Goal: Navigation & Orientation: Find specific page/section

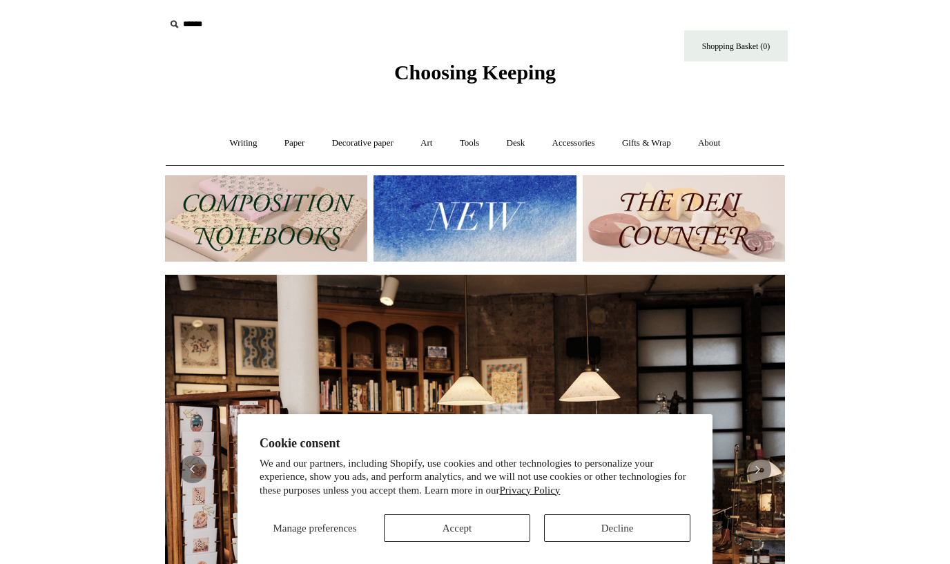
click at [575, 527] on button "Decline" at bounding box center [617, 528] width 146 height 28
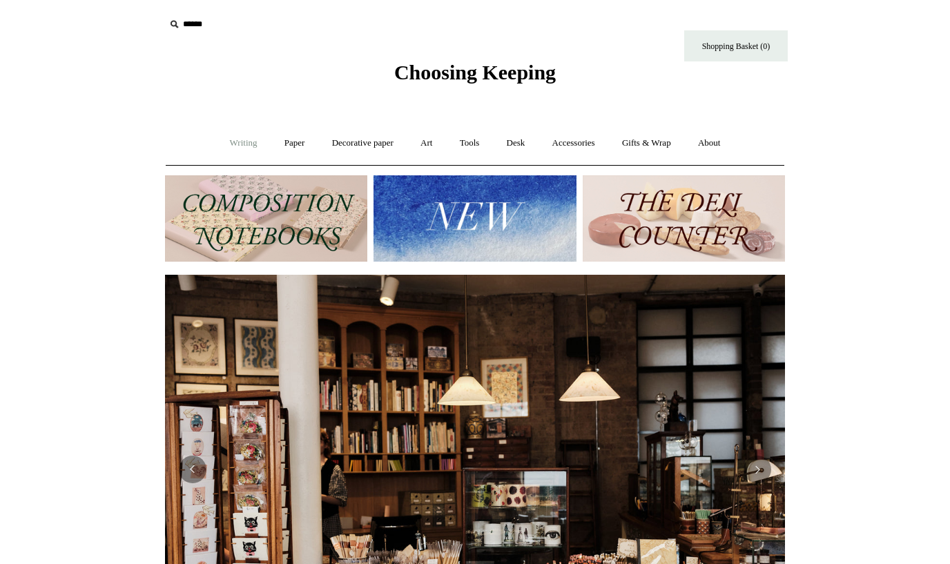
click at [238, 142] on link "Writing +" at bounding box center [243, 143] width 52 height 37
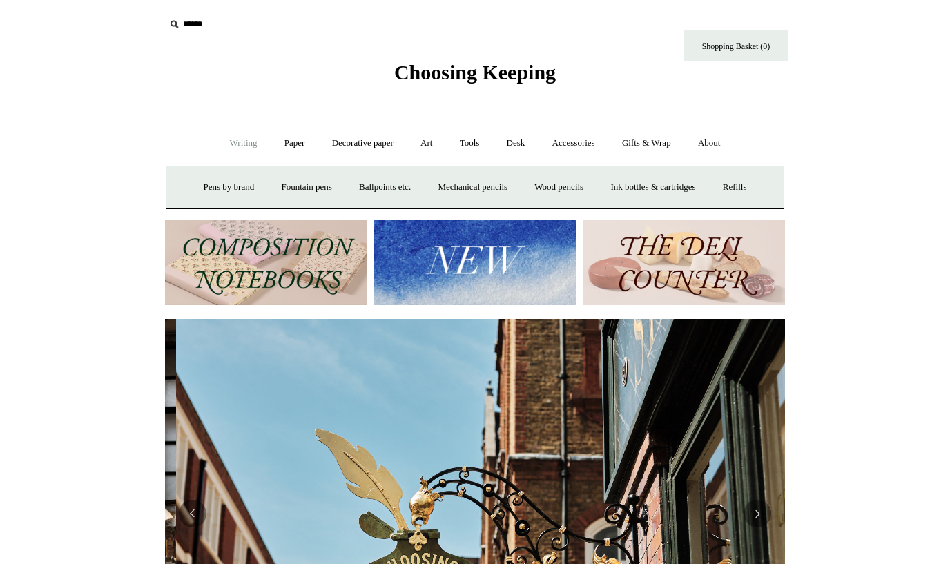
scroll to position [0, 620]
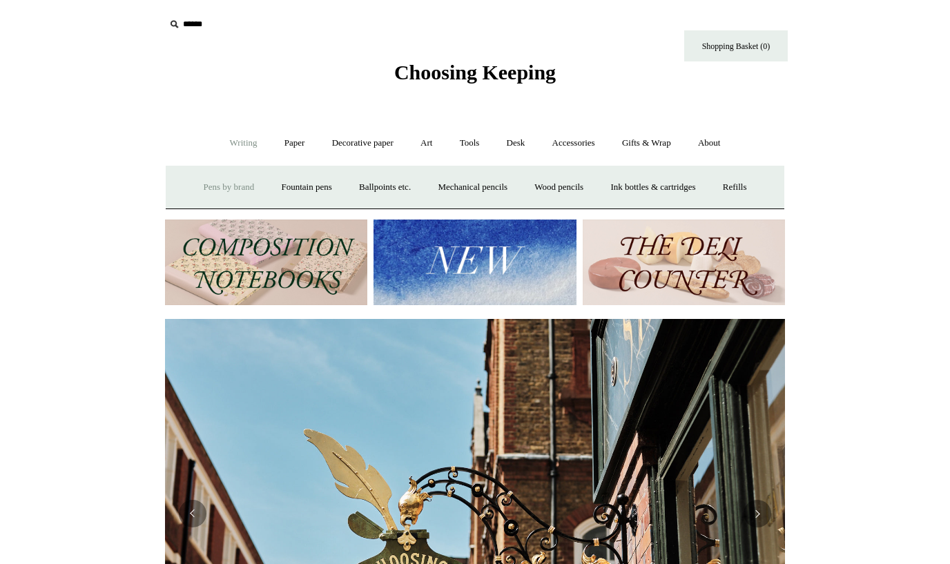
click at [233, 183] on link "Pens by brand +" at bounding box center [229, 187] width 76 height 37
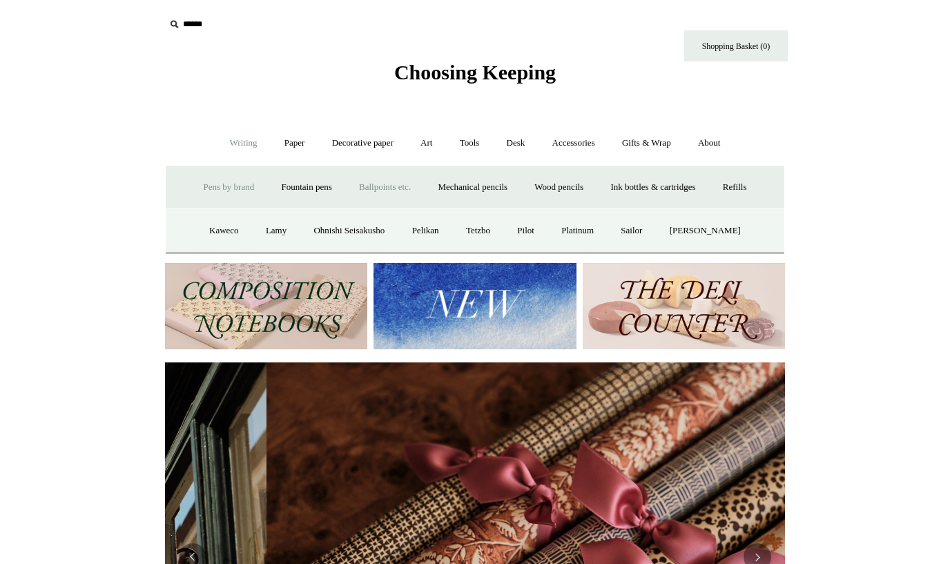
click at [384, 189] on link "Ballpoints etc. +" at bounding box center [385, 187] width 77 height 37
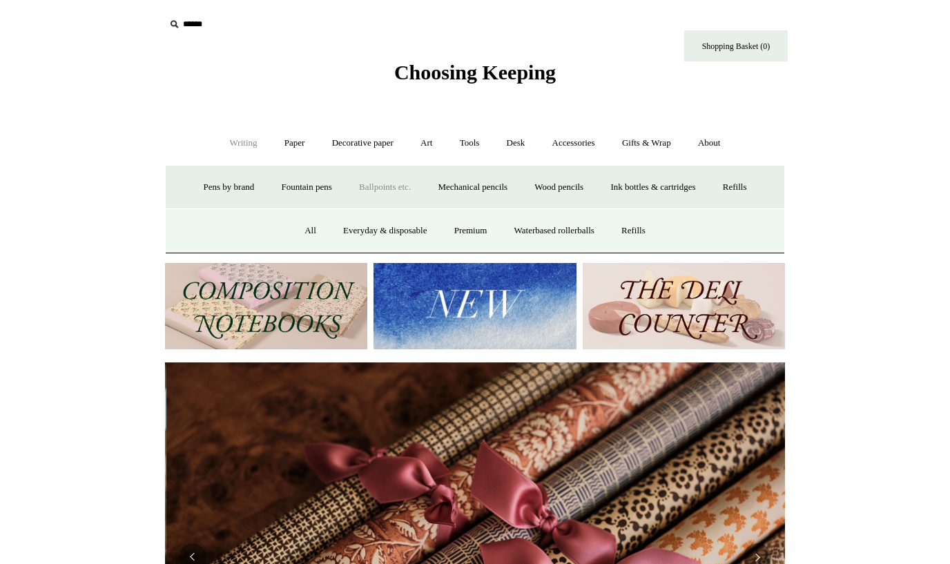
scroll to position [0, 1240]
click at [295, 231] on link "All" at bounding box center [310, 231] width 37 height 37
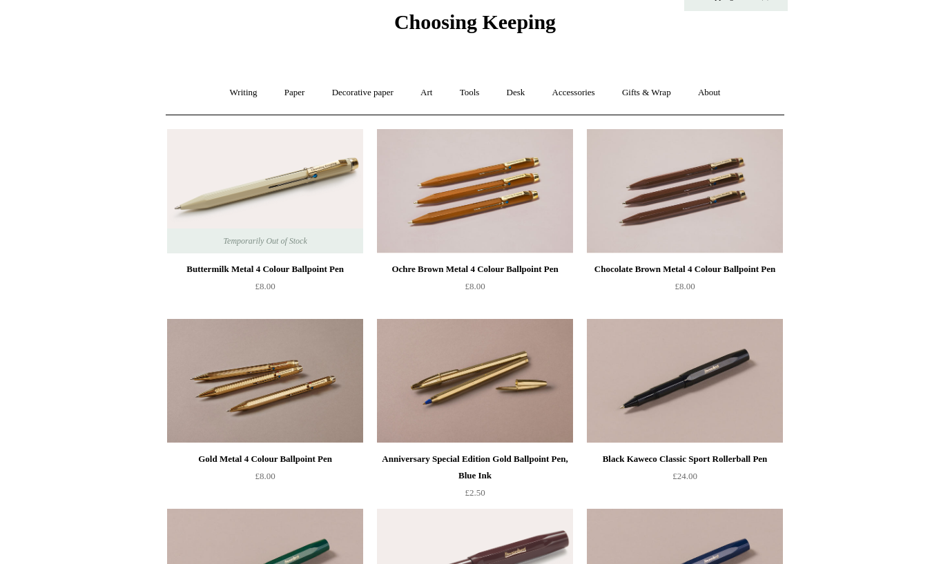
scroll to position [50, 0]
click at [285, 86] on link "Paper +" at bounding box center [295, 93] width 46 height 37
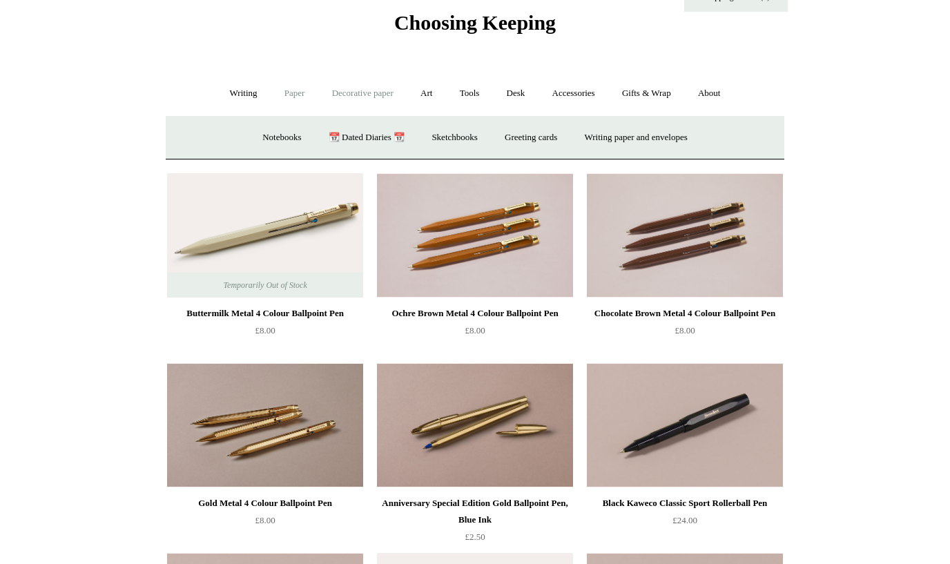
click at [331, 90] on link "Decorative paper +" at bounding box center [363, 93] width 86 height 37
click at [425, 90] on link "Art +" at bounding box center [426, 93] width 37 height 37
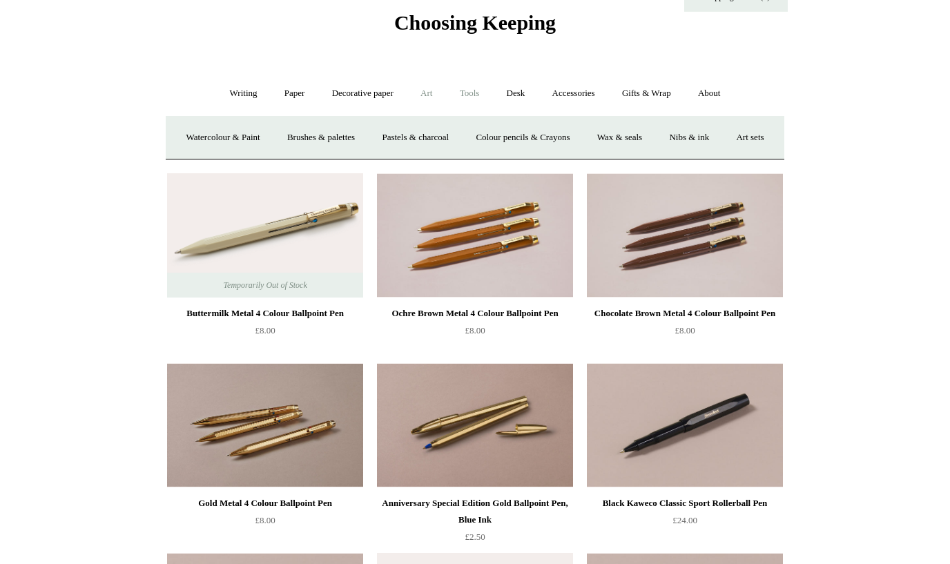
click at [480, 90] on link "Tools +" at bounding box center [469, 93] width 45 height 37
click at [518, 91] on link "Desk +" at bounding box center [515, 93] width 43 height 37
click at [571, 90] on link "Accessories +" at bounding box center [574, 93] width 68 height 37
click at [646, 88] on link "Gifts & Wrap +" at bounding box center [647, 93] width 74 height 37
click at [717, 93] on link "About +" at bounding box center [710, 93] width 48 height 37
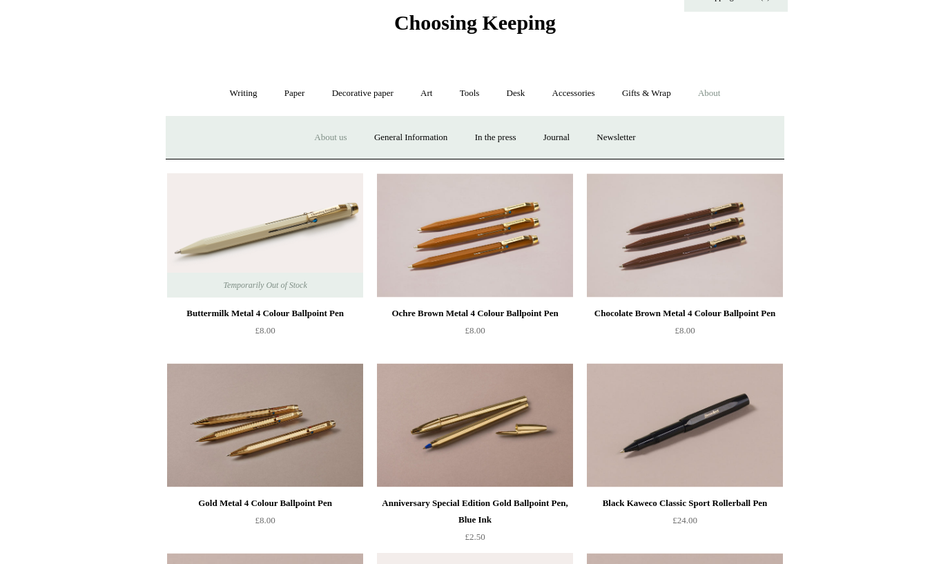
click at [316, 141] on link "About us" at bounding box center [330, 137] width 57 height 37
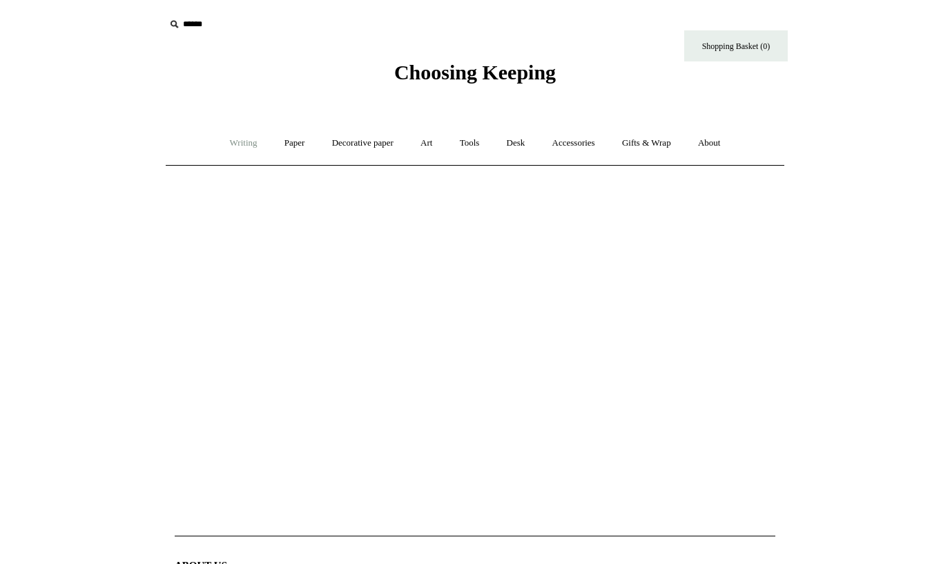
click at [246, 144] on link "Writing +" at bounding box center [243, 143] width 52 height 37
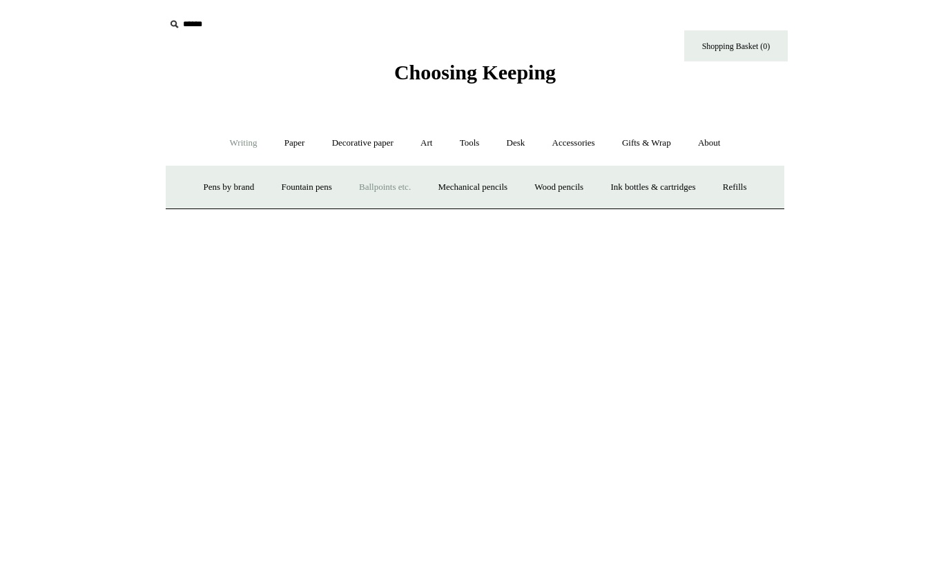
click at [358, 183] on link "Ballpoints etc. +" at bounding box center [385, 187] width 77 height 37
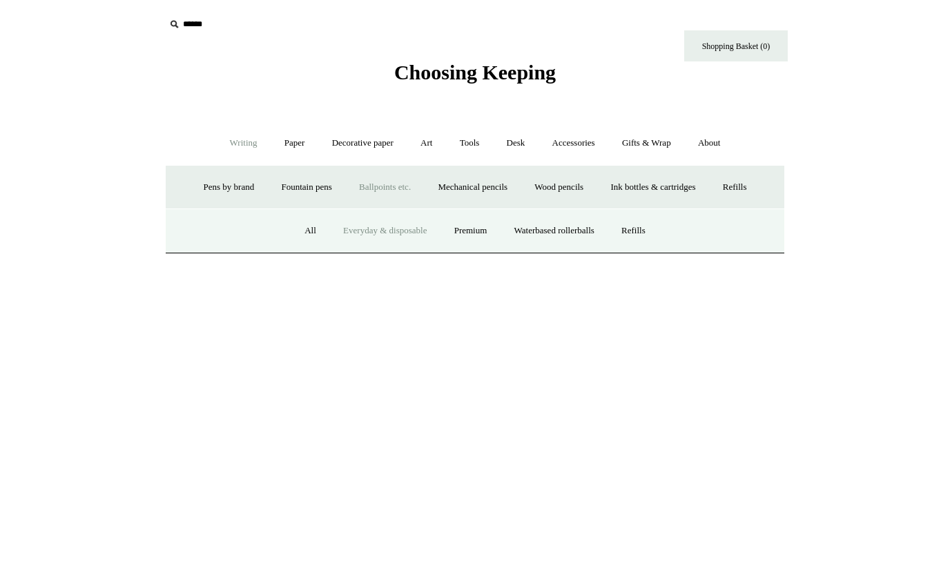
click at [366, 227] on link "Everyday & disposable" at bounding box center [385, 231] width 108 height 37
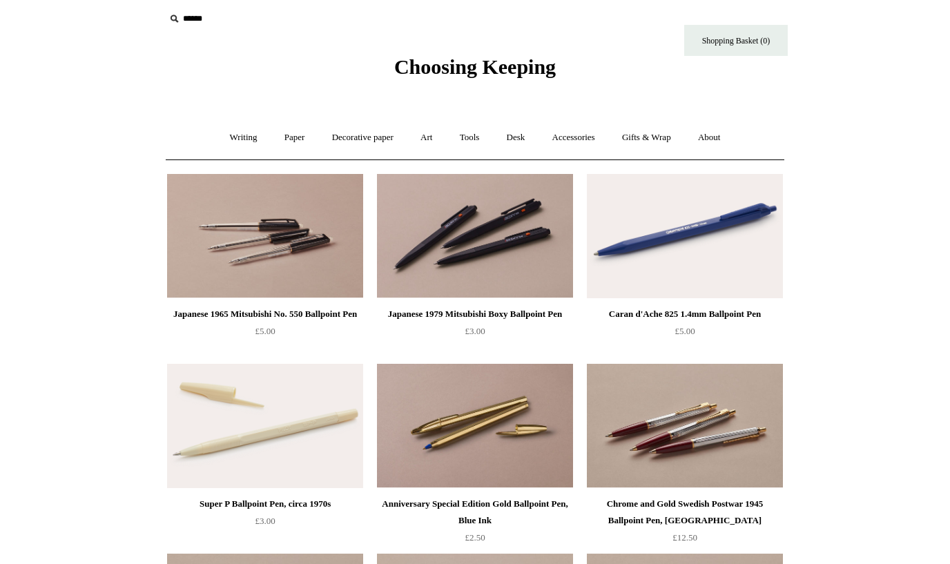
scroll to position [6, 0]
click at [303, 251] on img at bounding box center [265, 236] width 196 height 124
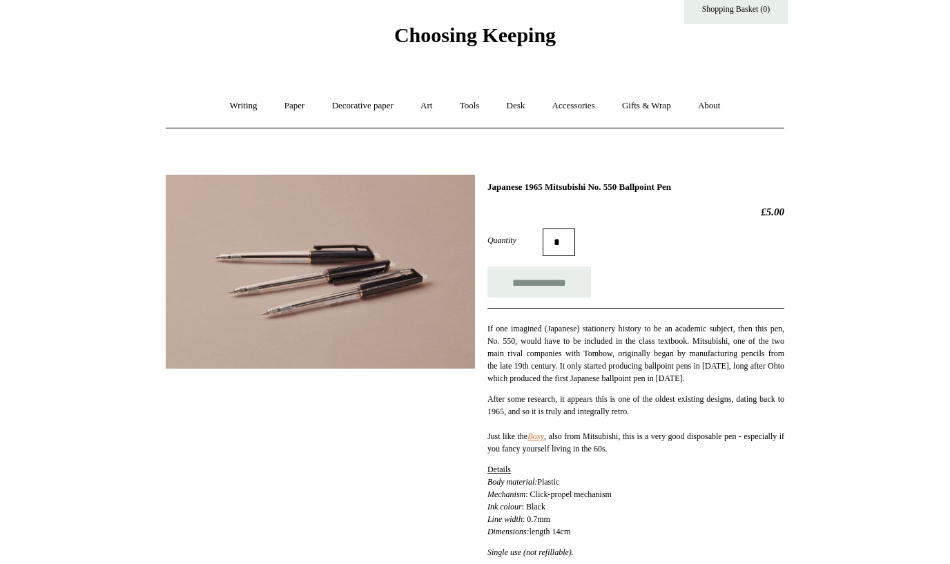
scroll to position [39, 0]
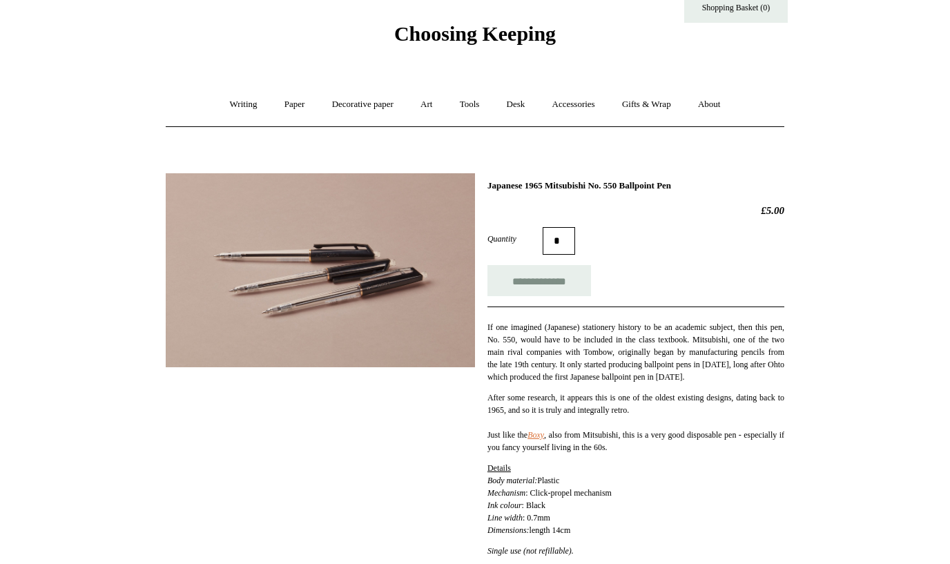
click at [309, 282] on img at bounding box center [320, 270] width 309 height 194
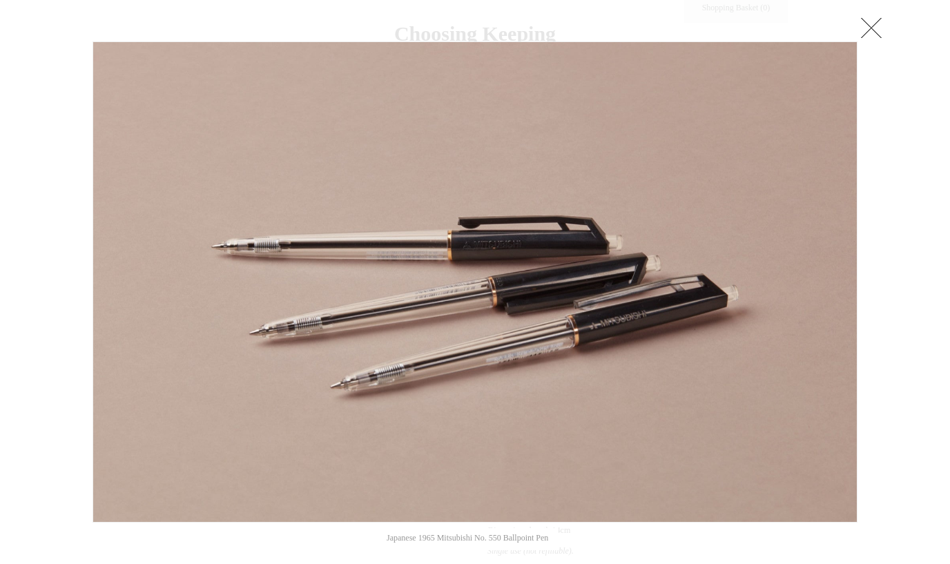
click at [309, 282] on img at bounding box center [475, 282] width 764 height 480
click at [866, 30] on link at bounding box center [871, 28] width 28 height 28
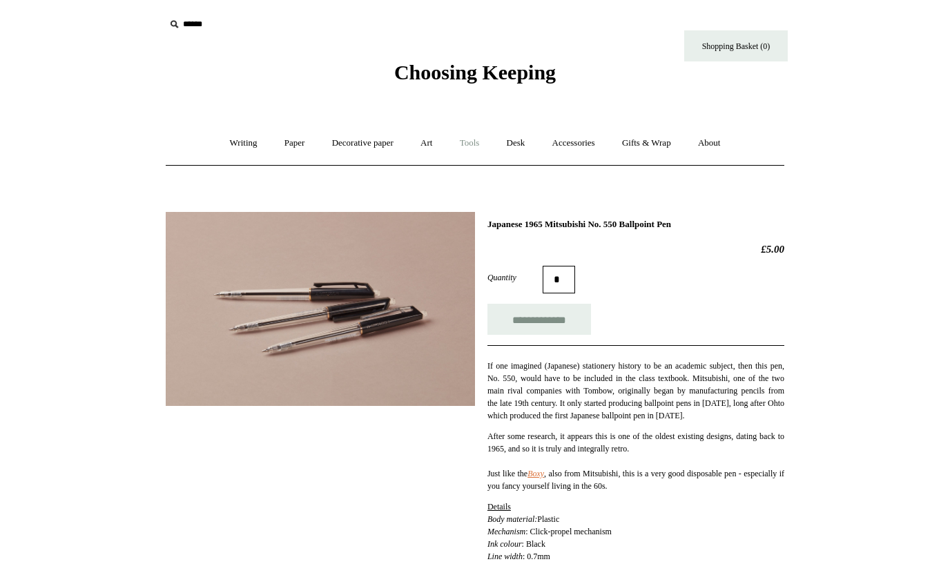
scroll to position [0, 0]
click at [245, 148] on link "Writing +" at bounding box center [243, 143] width 52 height 37
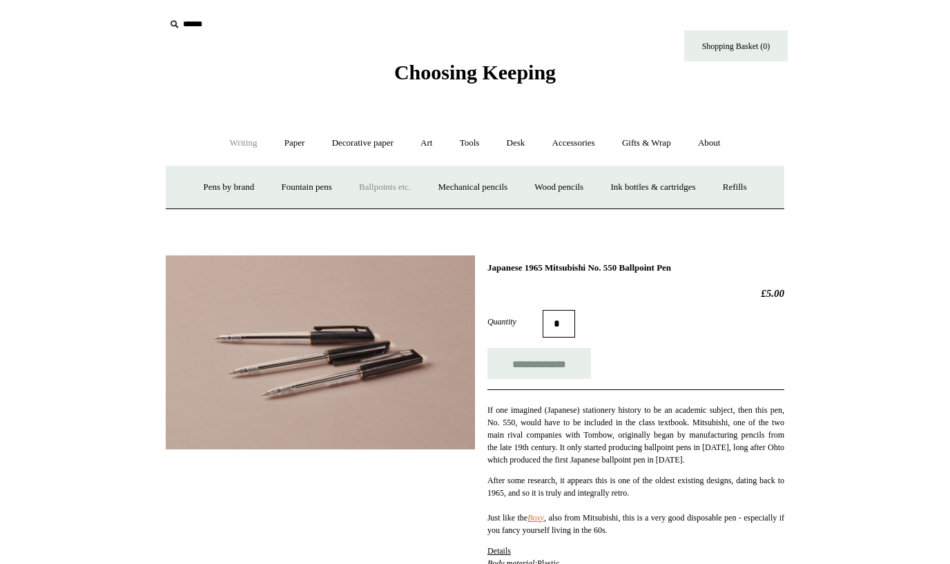
click at [367, 186] on link "Ballpoints etc. +" at bounding box center [385, 187] width 77 height 37
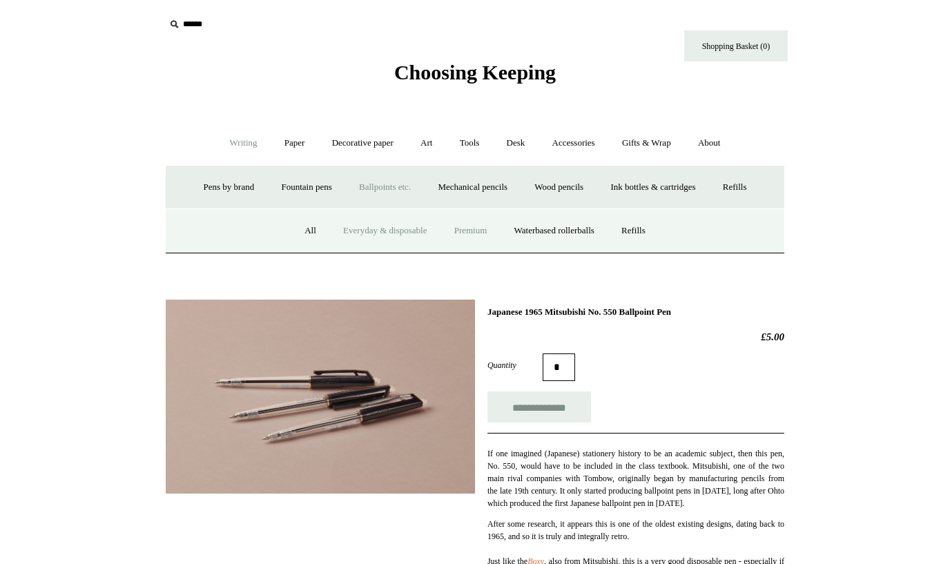
click at [464, 236] on link "Premium" at bounding box center [471, 231] width 58 height 37
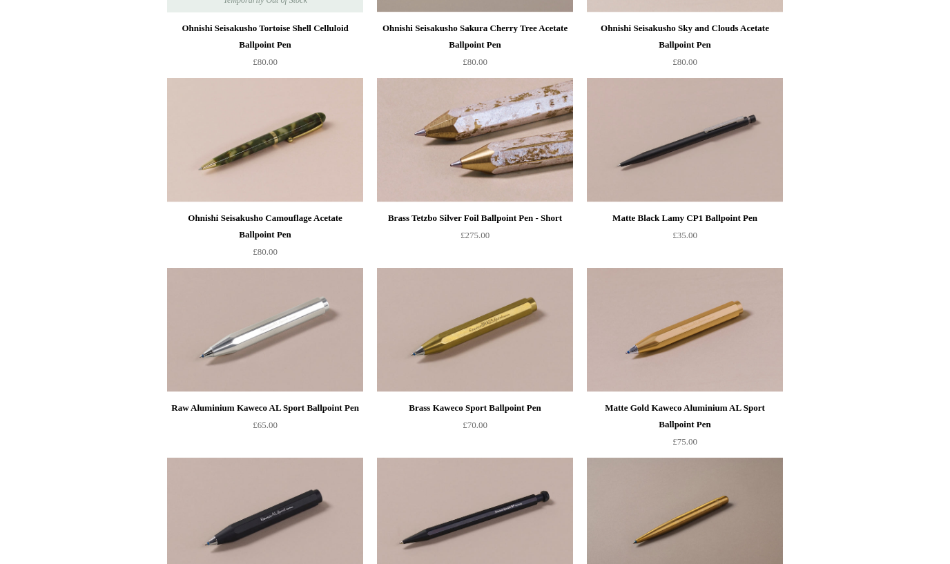
scroll to position [565, 0]
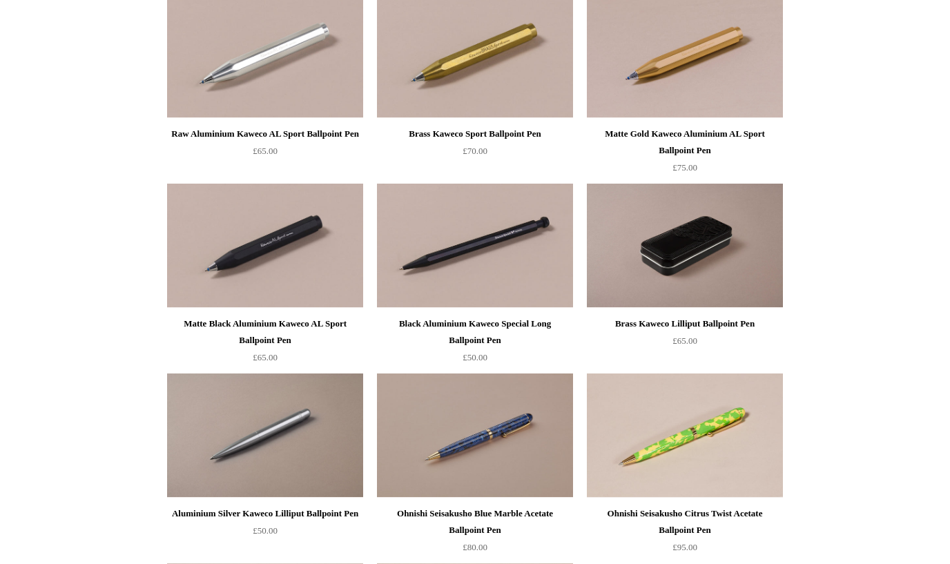
click at [643, 275] on img at bounding box center [685, 246] width 196 height 124
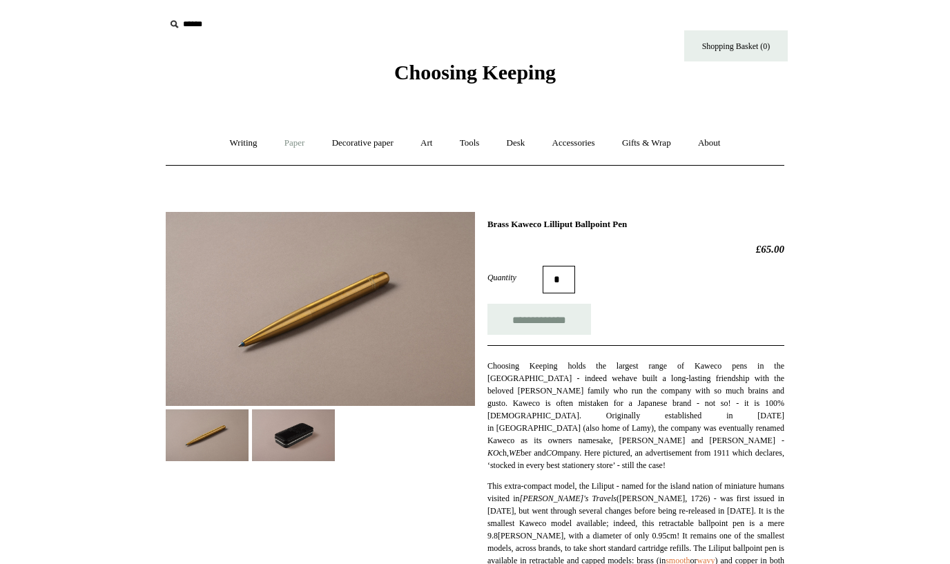
click at [286, 146] on link "Paper +" at bounding box center [295, 143] width 46 height 37
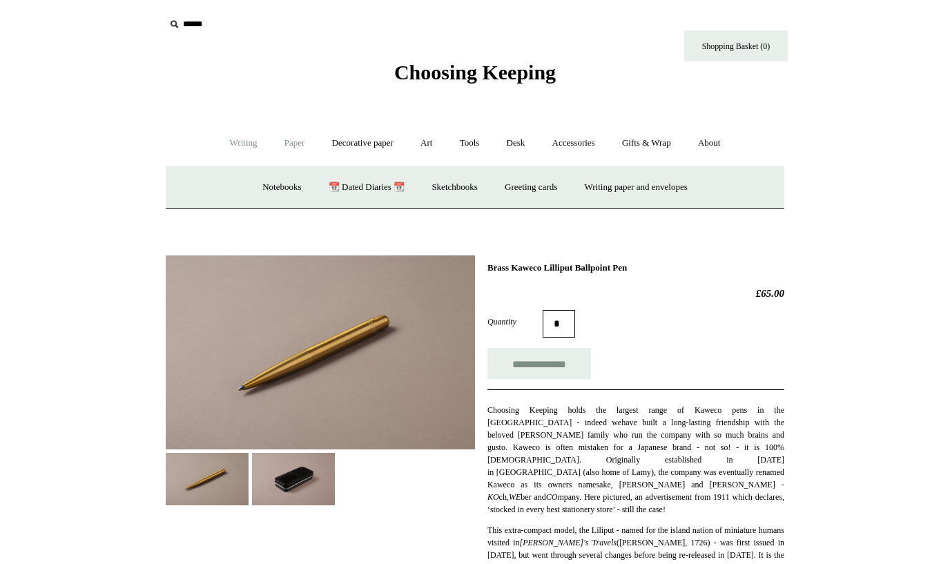
click at [240, 152] on link "Writing +" at bounding box center [243, 143] width 52 height 37
click at [376, 186] on link "Ballpoints etc. +" at bounding box center [385, 187] width 77 height 37
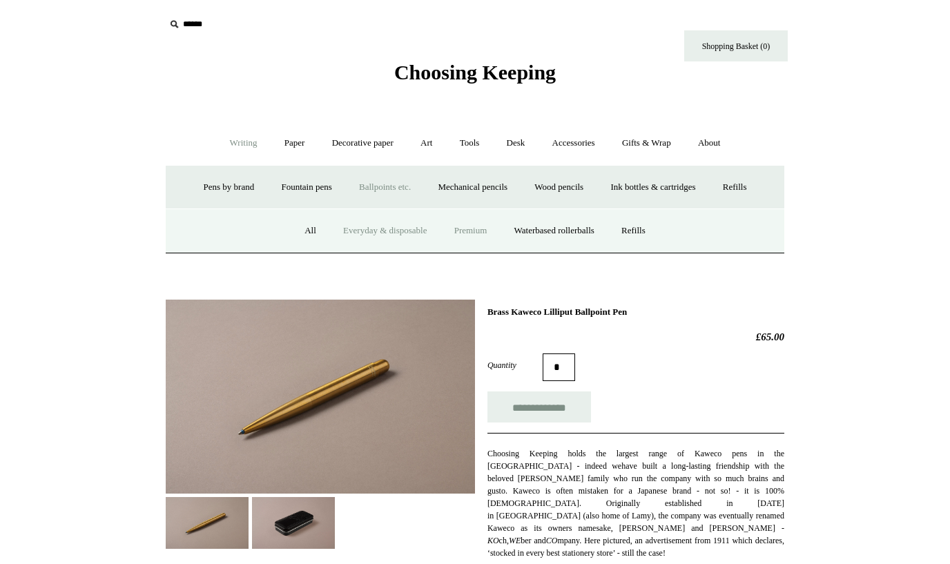
click at [367, 226] on link "Everyday & disposable" at bounding box center [385, 231] width 108 height 37
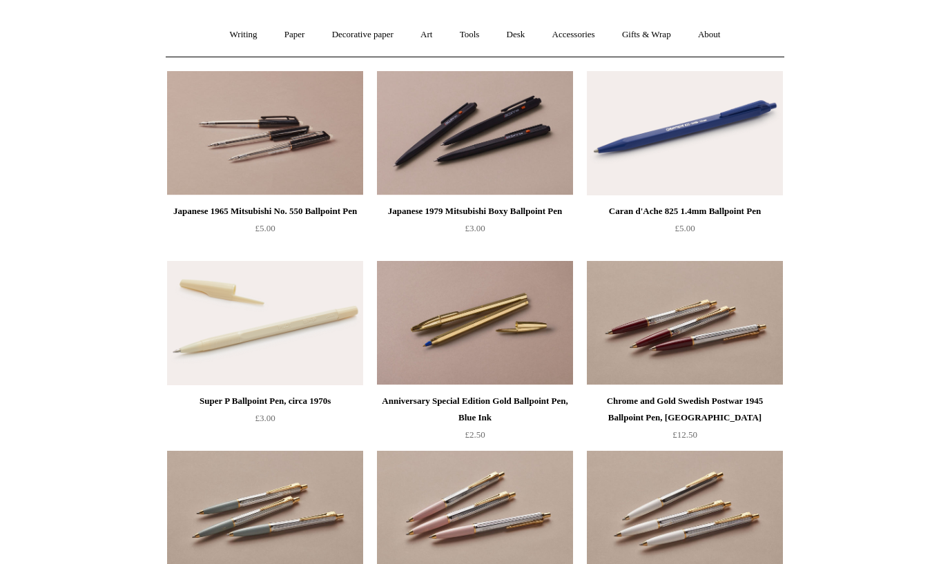
scroll to position [109, 0]
click at [441, 317] on img at bounding box center [475, 322] width 196 height 124
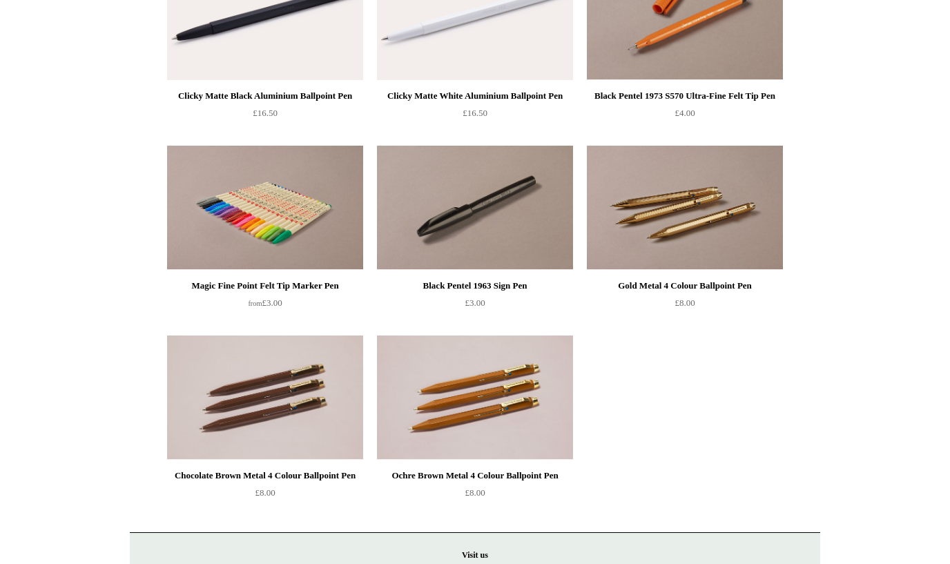
scroll to position [794, 0]
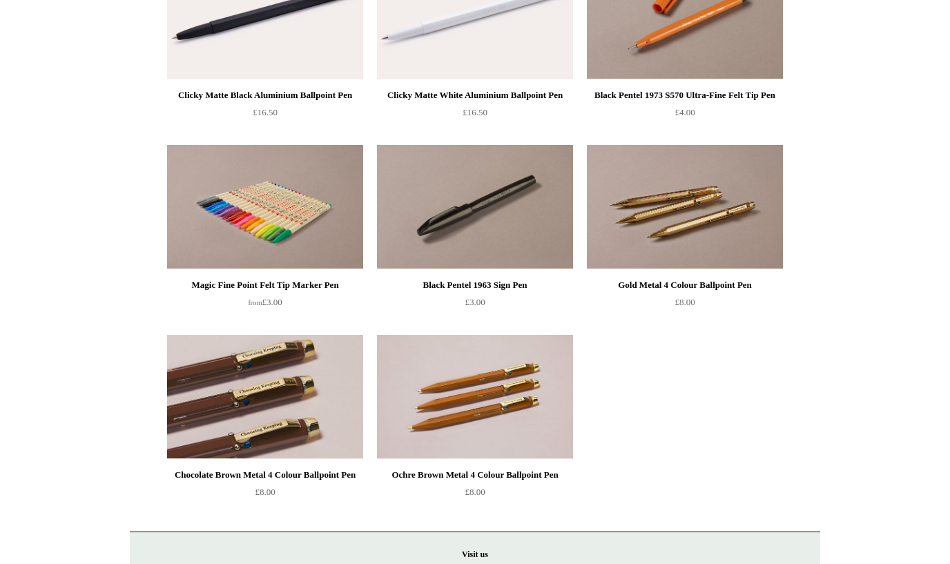
click at [240, 413] on img at bounding box center [265, 397] width 196 height 124
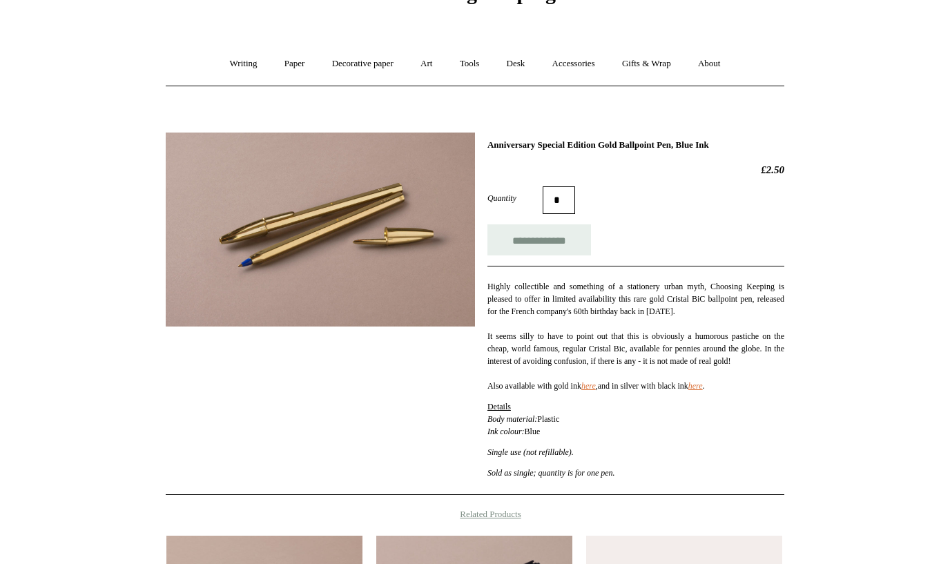
scroll to position [80, 0]
click at [596, 390] on link "here" at bounding box center [588, 385] width 14 height 10
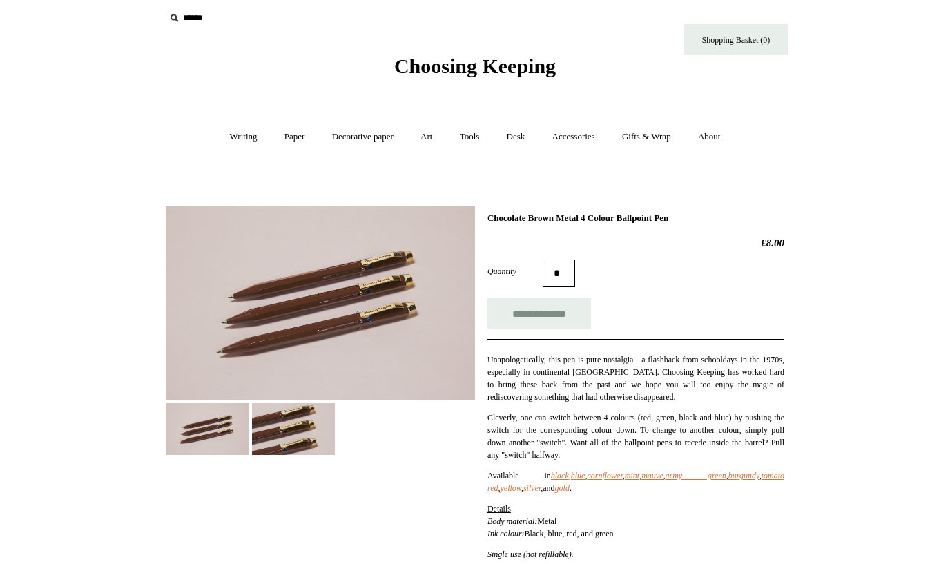
scroll to position [8, 0]
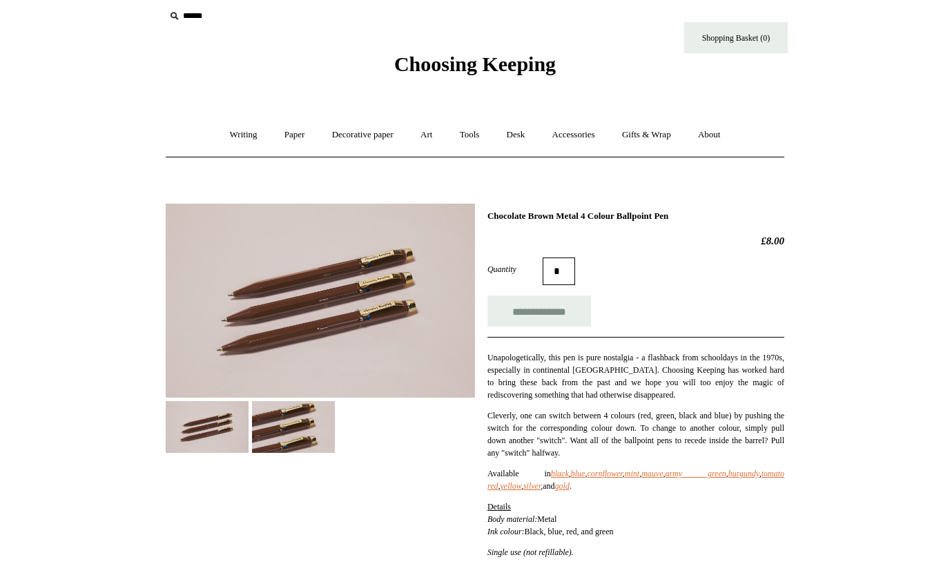
click at [317, 416] on img at bounding box center [293, 427] width 83 height 52
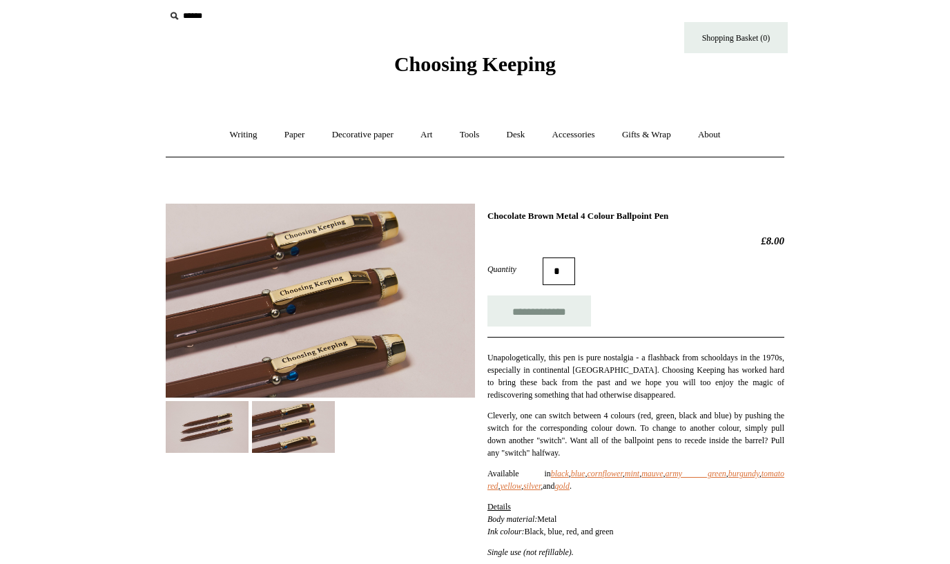
click at [185, 438] on img at bounding box center [207, 427] width 83 height 52
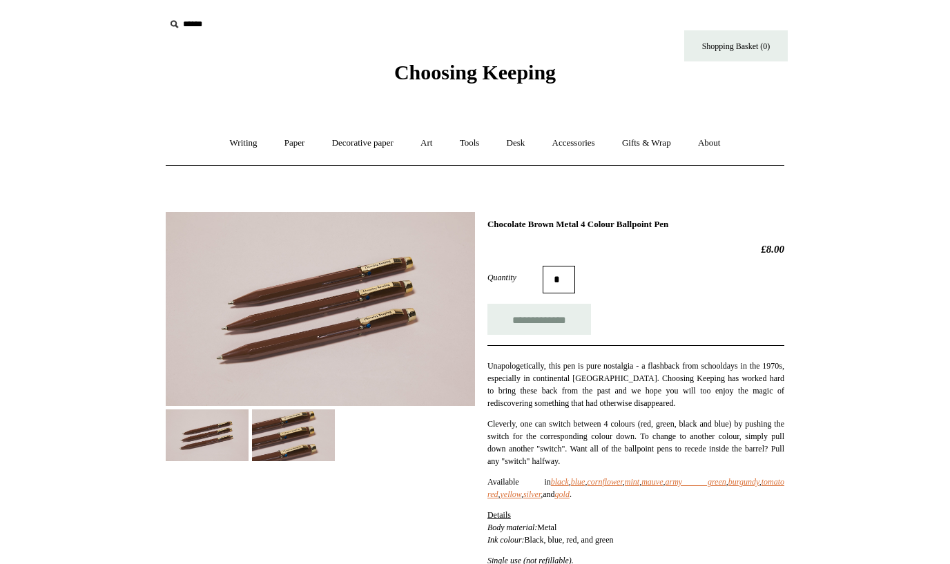
scroll to position [0, 0]
click at [293, 437] on img at bounding box center [293, 435] width 83 height 52
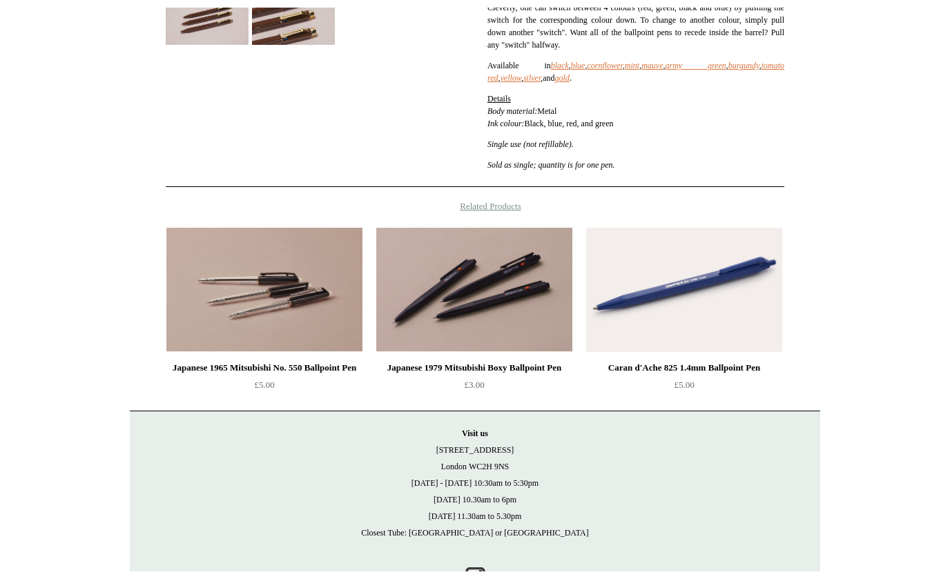
scroll to position [426, 0]
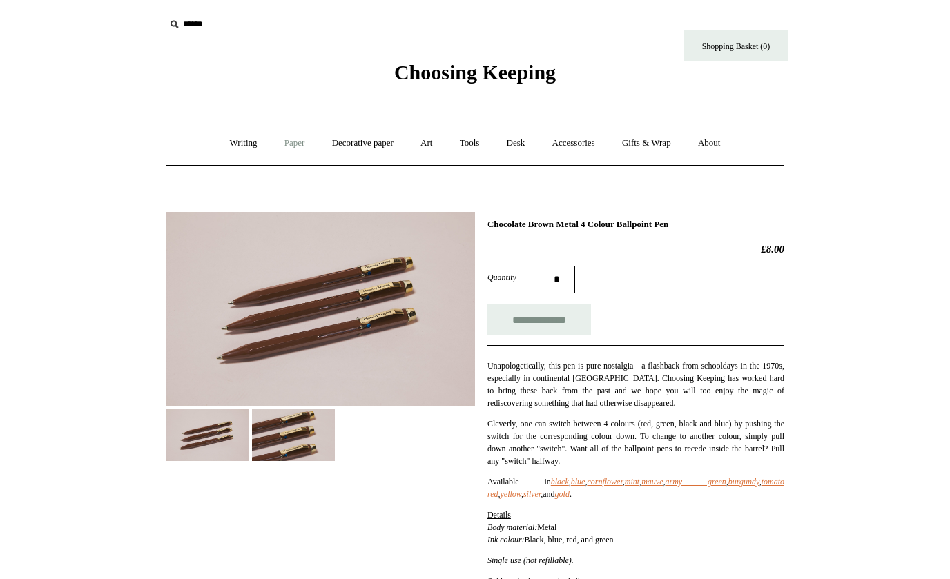
click at [296, 144] on link "Paper +" at bounding box center [295, 143] width 46 height 37
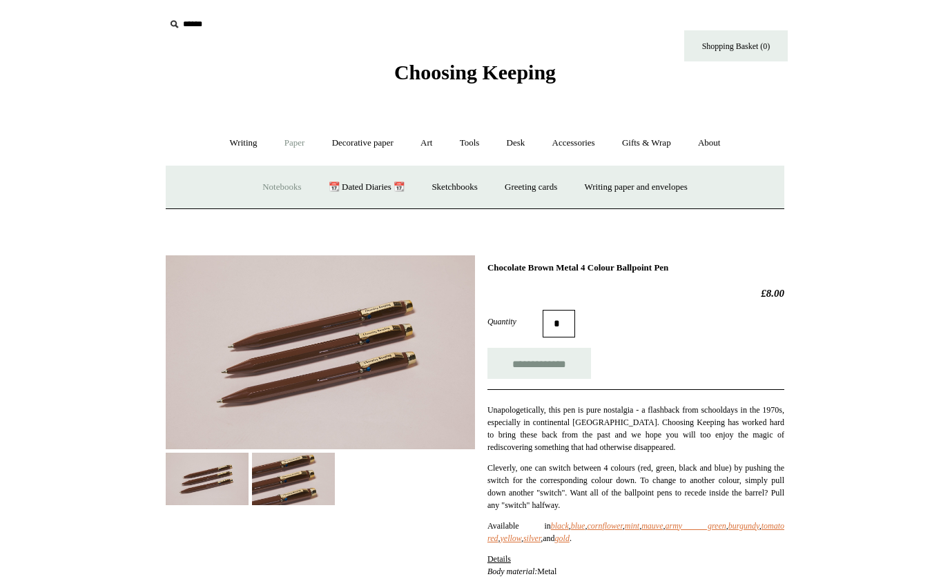
click at [270, 184] on link "Notebooks +" at bounding box center [282, 187] width 64 height 37
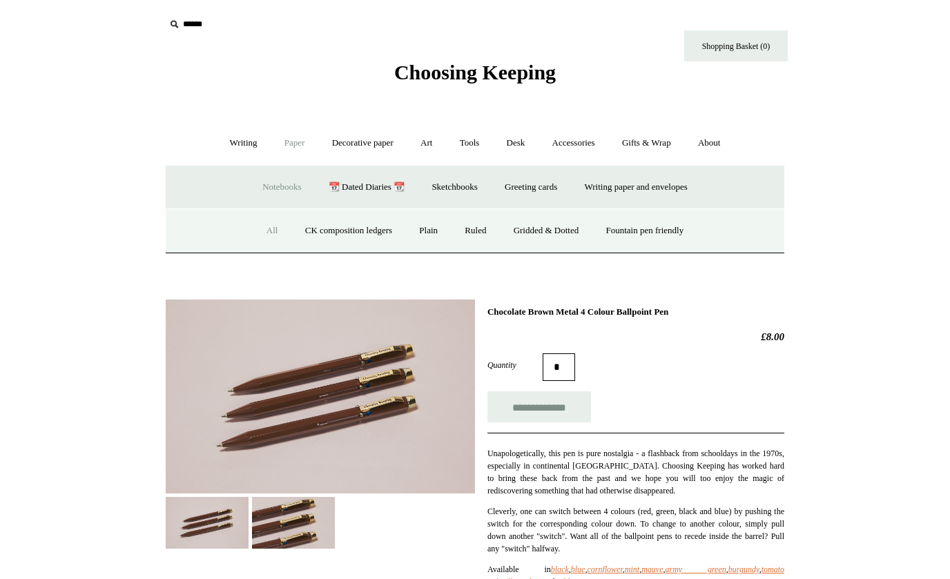
click at [262, 227] on link "All" at bounding box center [272, 231] width 37 height 37
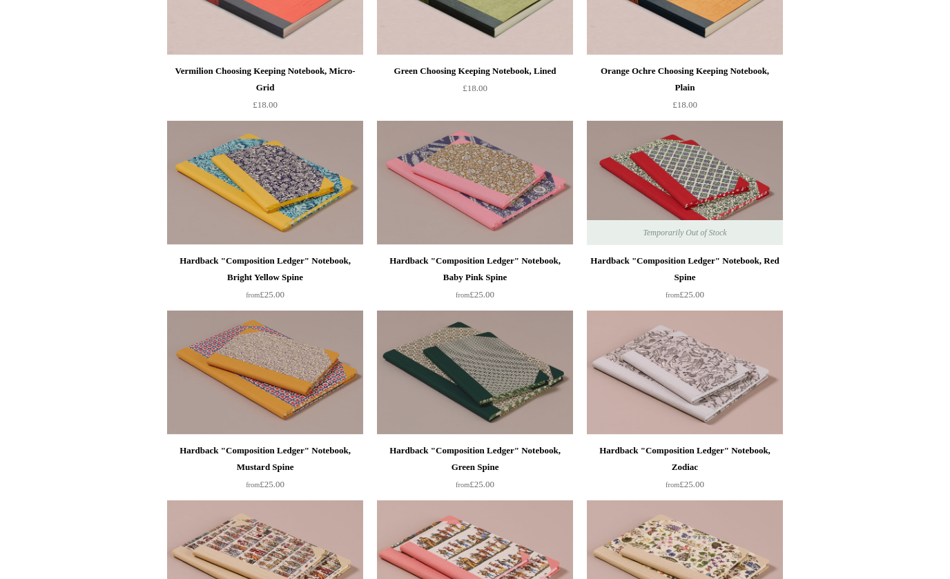
scroll to position [50, 0]
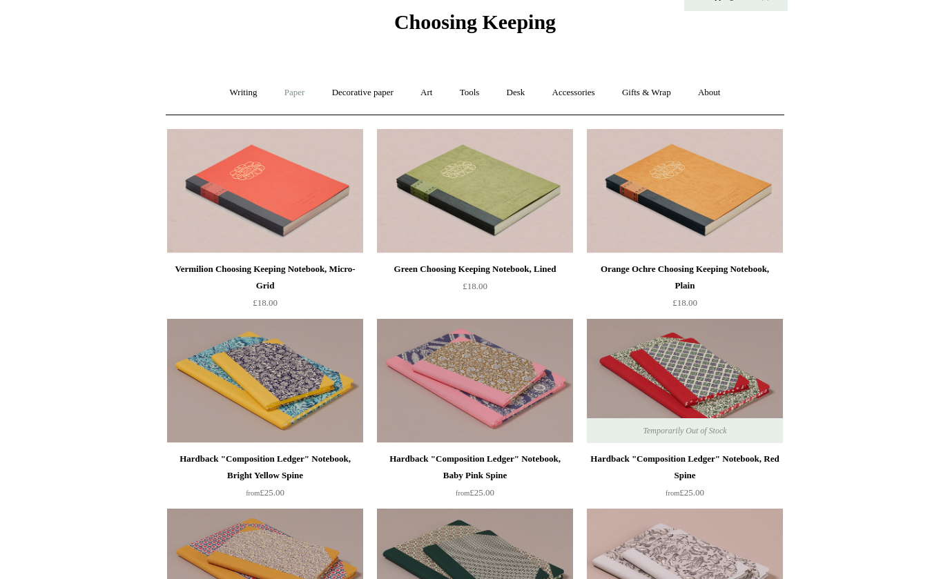
click at [302, 92] on link "Paper +" at bounding box center [295, 93] width 46 height 37
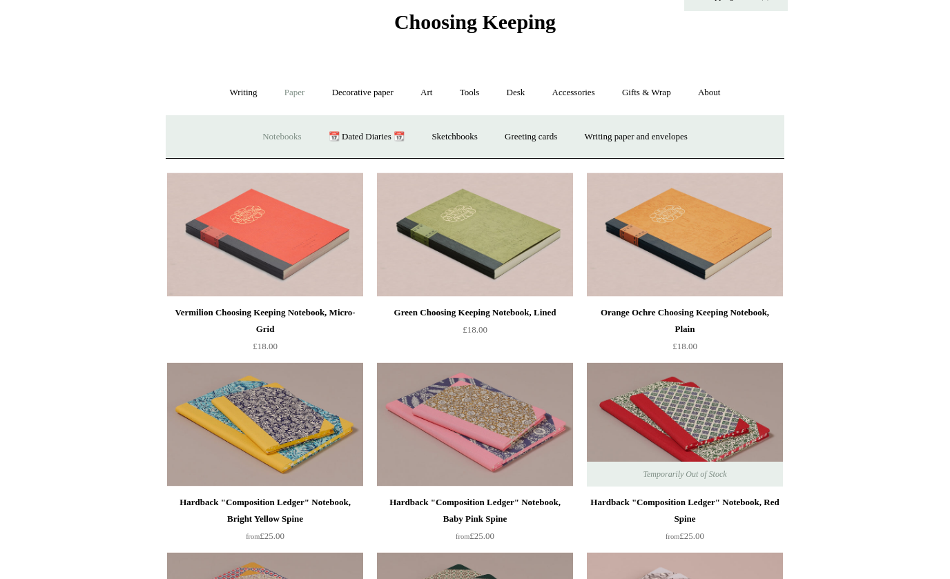
click at [280, 128] on link "Notebooks +" at bounding box center [282, 137] width 64 height 37
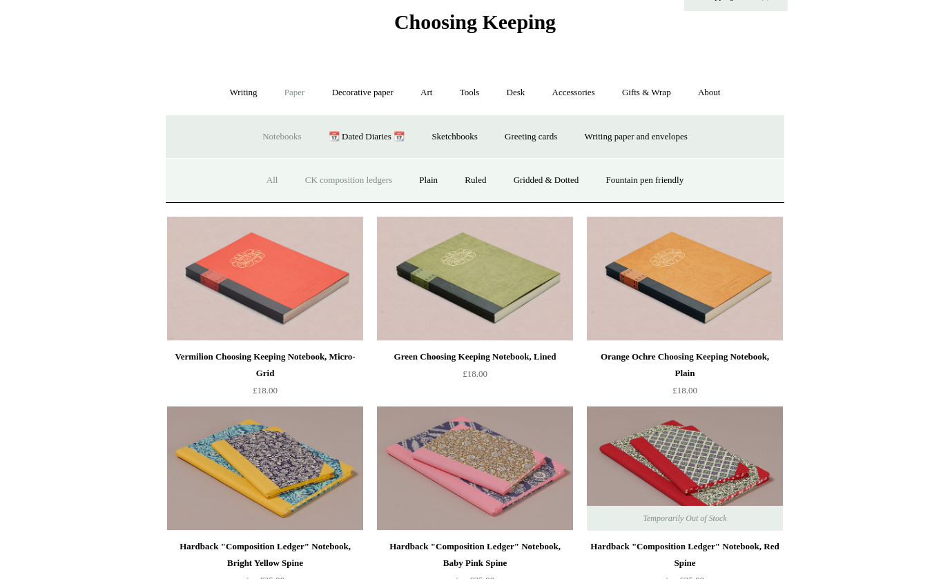
click at [315, 174] on link "CK composition ledgers" at bounding box center [349, 180] width 112 height 37
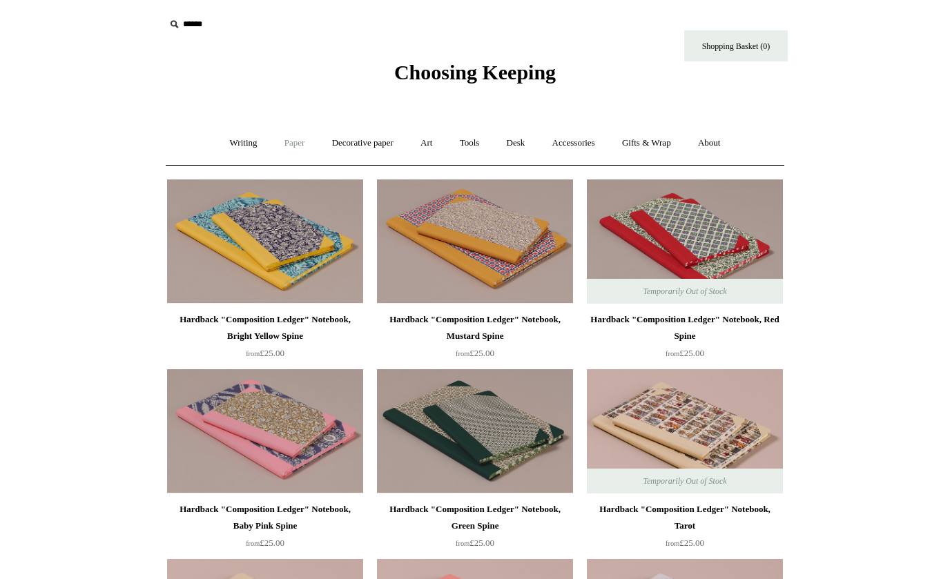
click at [289, 141] on link "Paper +" at bounding box center [295, 143] width 46 height 37
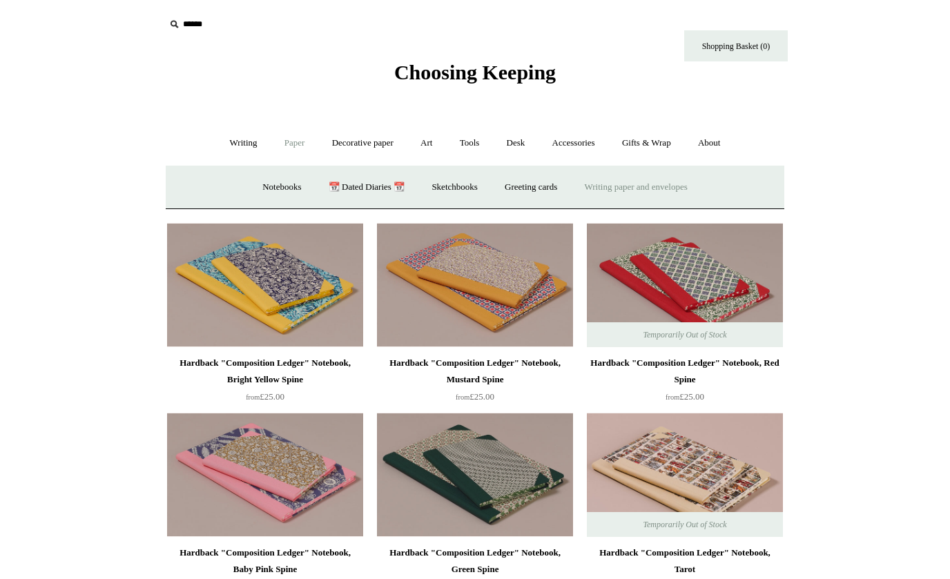
click at [597, 185] on link "Writing paper and envelopes +" at bounding box center [636, 187] width 128 height 37
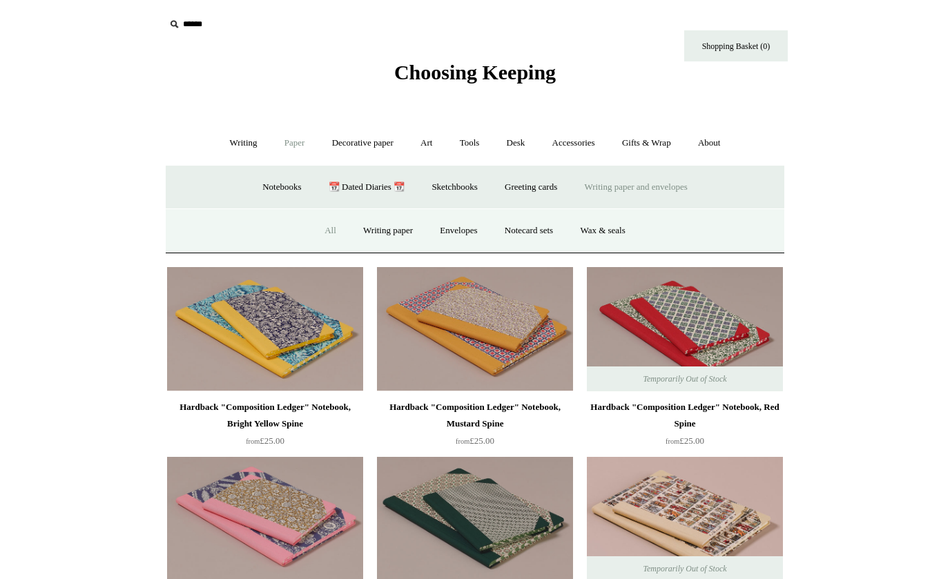
click at [318, 233] on link "All" at bounding box center [330, 231] width 37 height 37
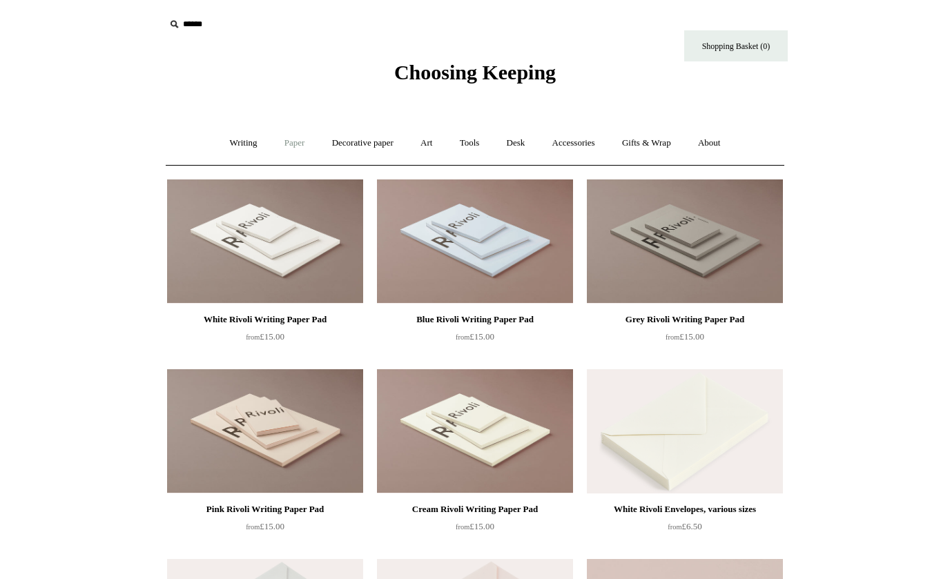
click at [295, 142] on link "Paper +" at bounding box center [295, 143] width 46 height 37
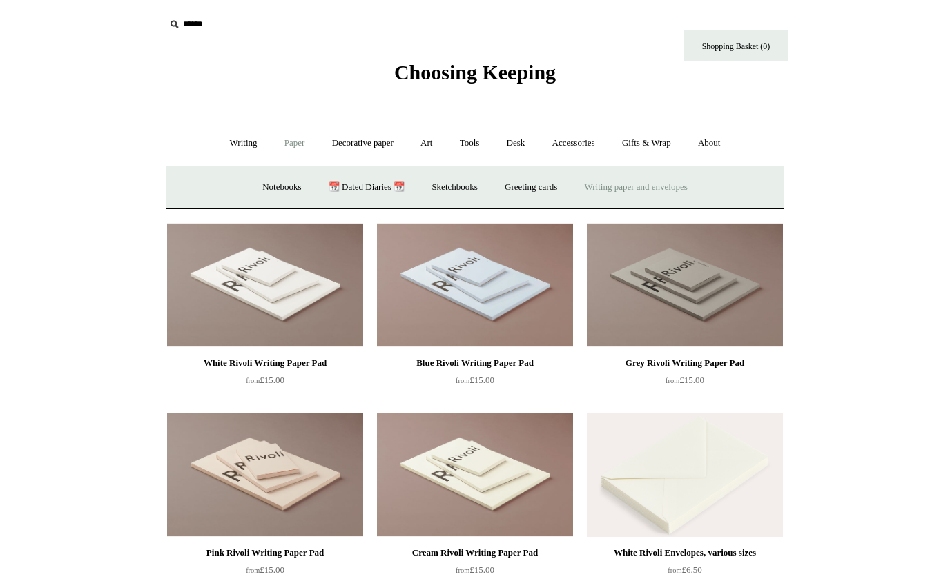
click at [622, 182] on link "Writing paper and envelopes +" at bounding box center [636, 187] width 128 height 37
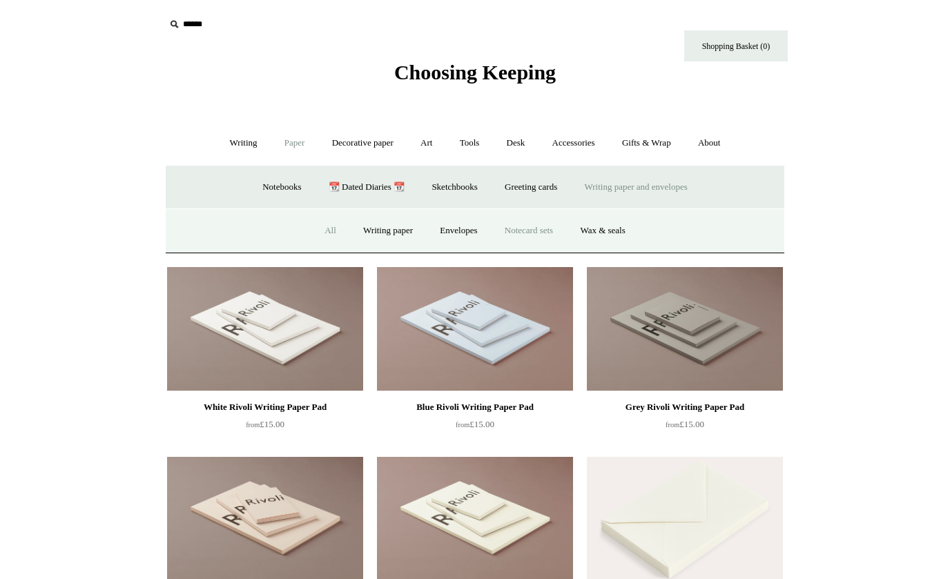
click at [547, 229] on link "Notecard sets" at bounding box center [528, 231] width 73 height 37
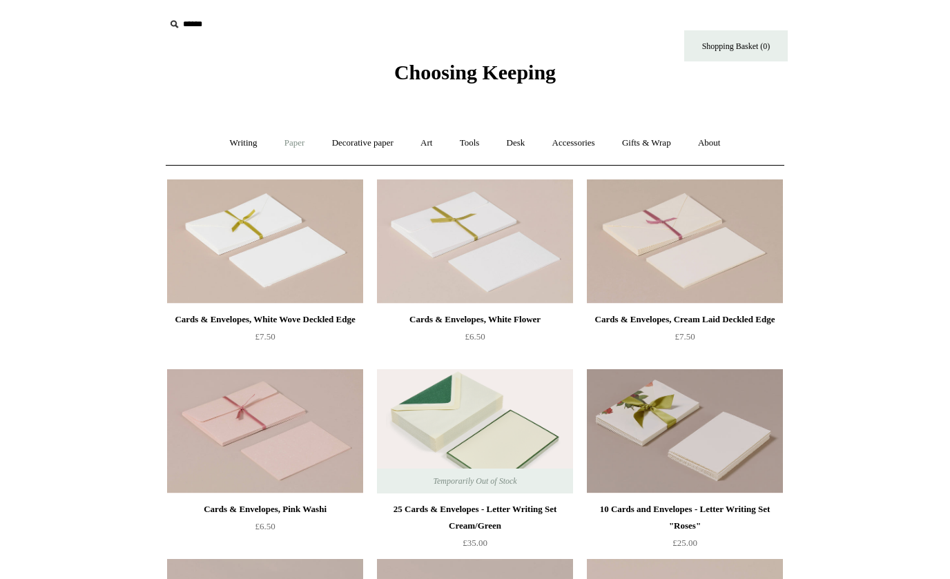
click at [286, 140] on link "Paper +" at bounding box center [295, 143] width 46 height 37
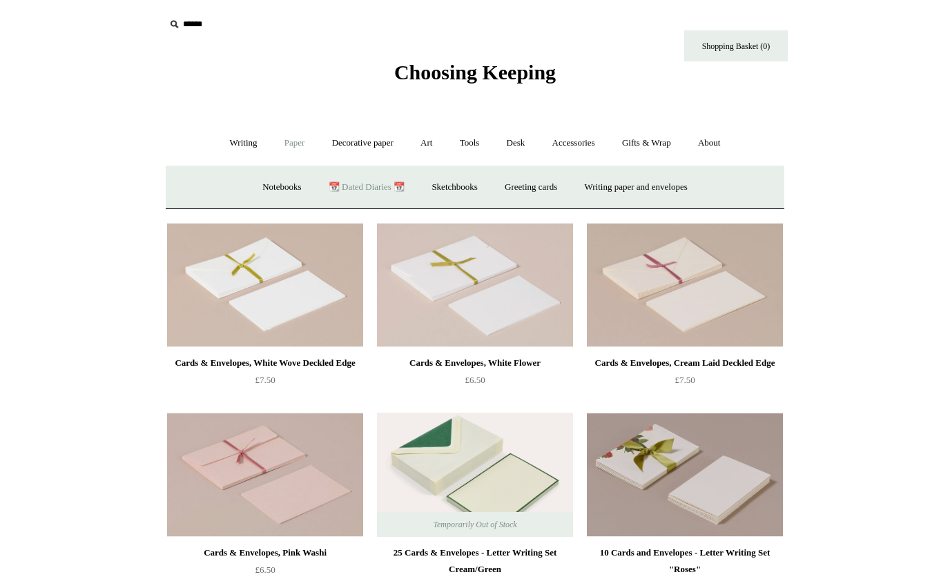
click at [352, 180] on link "📆 Dated Diaries 📆" at bounding box center [366, 187] width 101 height 37
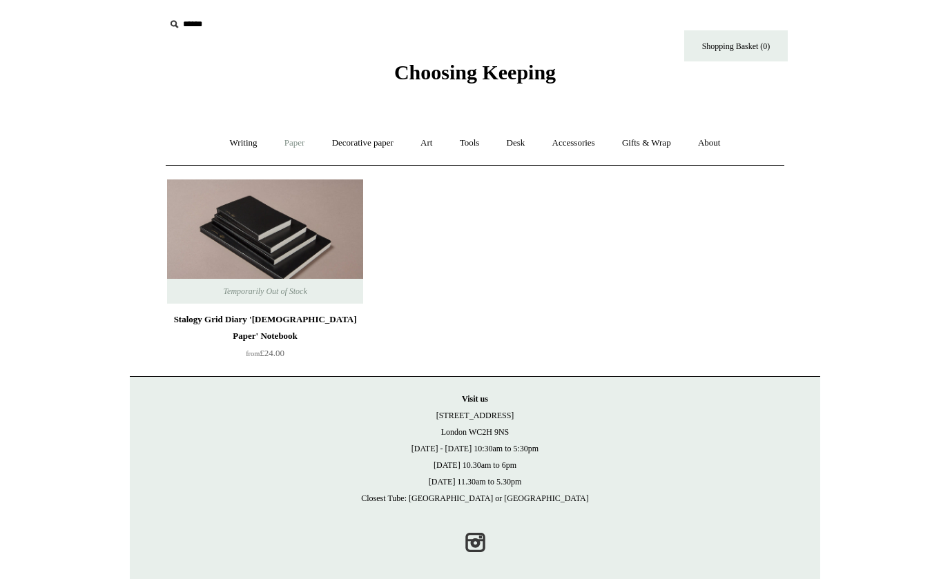
click at [289, 146] on link "Paper +" at bounding box center [295, 143] width 46 height 37
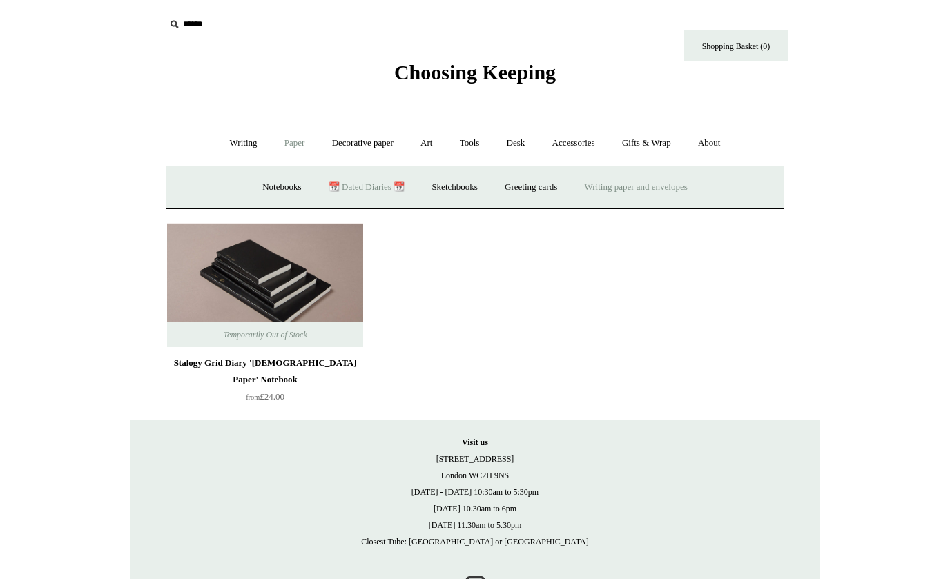
click at [643, 185] on link "Writing paper and envelopes +" at bounding box center [636, 187] width 128 height 37
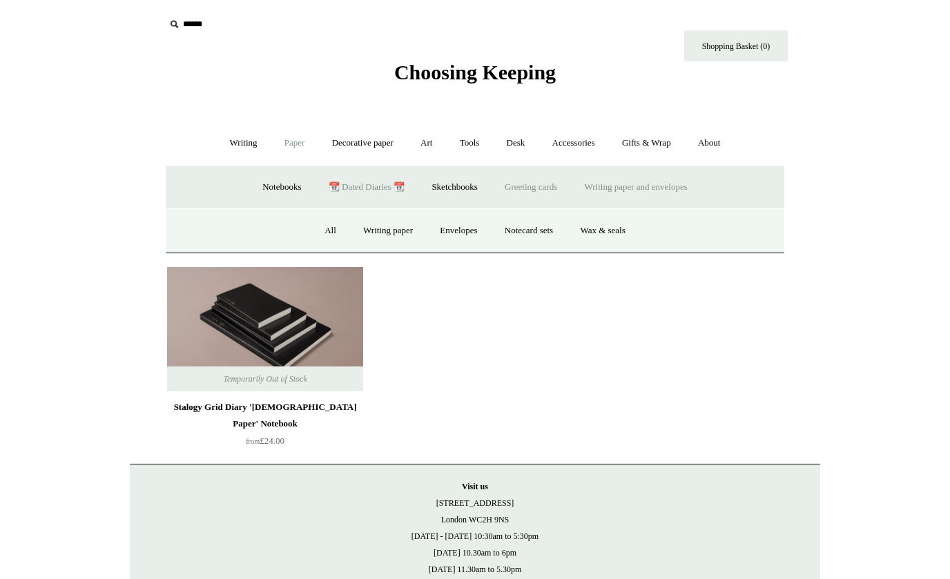
click at [545, 191] on link "Greeting cards +" at bounding box center [530, 187] width 77 height 37
click at [474, 229] on link "Love 💌" at bounding box center [477, 231] width 57 height 37
